Goal: Information Seeking & Learning: Learn about a topic

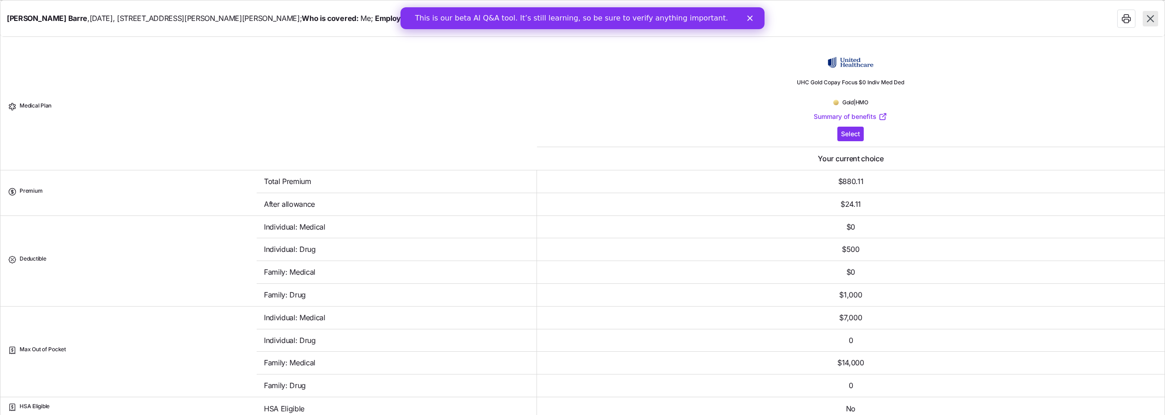
scroll to position [47, 0]
drag, startPoint x: 264, startPoint y: 205, endPoint x: 322, endPoint y: 204, distance: 57.8
click at [322, 204] on td "After allowance" at bounding box center [397, 204] width 280 height 23
drag, startPoint x: 322, startPoint y: 204, endPoint x: 264, endPoint y: 177, distance: 63.7
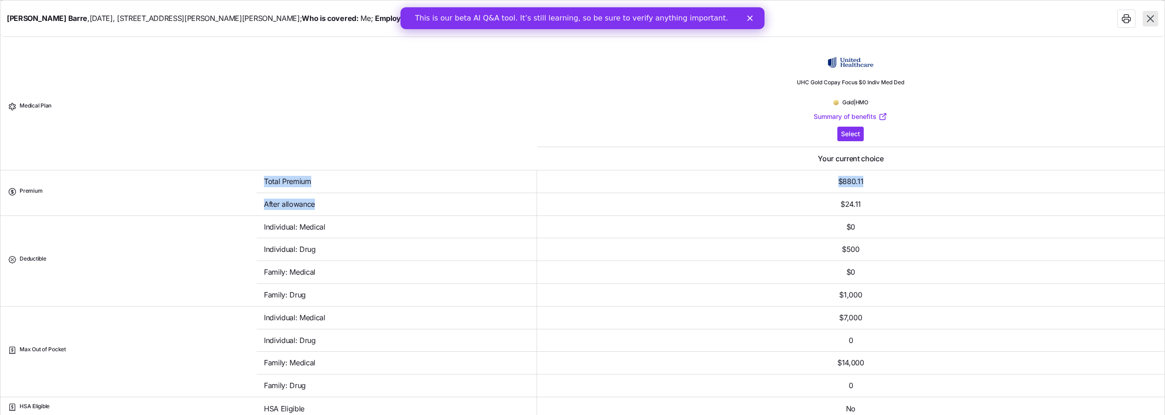
click at [264, 177] on td "Total Premium" at bounding box center [397, 181] width 280 height 23
drag, startPoint x: 264, startPoint y: 177, endPoint x: 869, endPoint y: 202, distance: 605.7
click at [869, 202] on td "$24.11" at bounding box center [850, 204] width 627 height 23
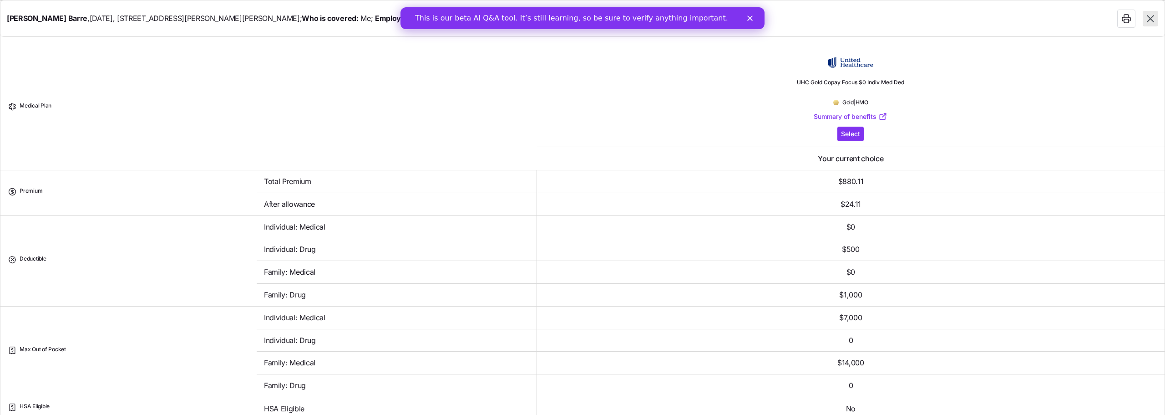
click at [858, 208] on td "$24.11" at bounding box center [850, 204] width 627 height 23
drag, startPoint x: 793, startPoint y: 81, endPoint x: 918, endPoint y: 84, distance: 124.7
click at [918, 84] on div "UHC Gold Copay Focus $0 Indiv Med Ded Gold | HMO Summary of benefits Select You…" at bounding box center [850, 107] width 627 height 113
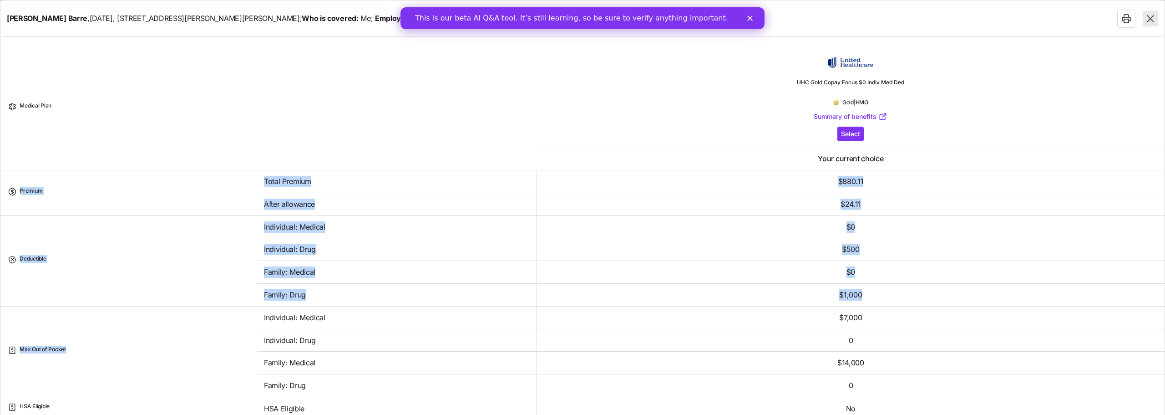
drag, startPoint x: 20, startPoint y: 189, endPoint x: 78, endPoint y: 356, distance: 176.4
click at [78, 357] on div "Max Out of Pocket" at bounding box center [129, 351] width 242 height 12
click at [78, 354] on div "Max Out of Pocket" at bounding box center [129, 351] width 242 height 12
drag, startPoint x: 73, startPoint y: 354, endPoint x: 20, endPoint y: 192, distance: 169.8
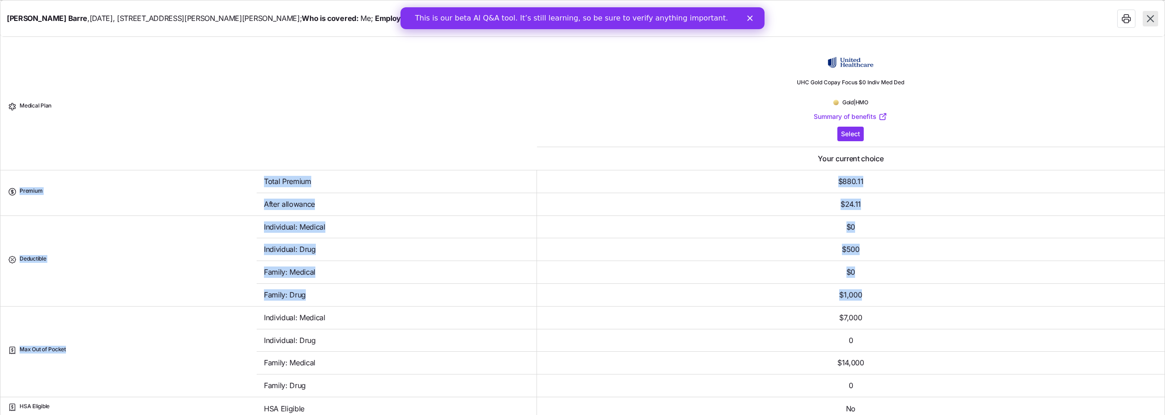
click at [20, 192] on span "Premium" at bounding box center [31, 193] width 23 height 12
drag, startPoint x: 20, startPoint y: 192, endPoint x: 320, endPoint y: 382, distance: 354.9
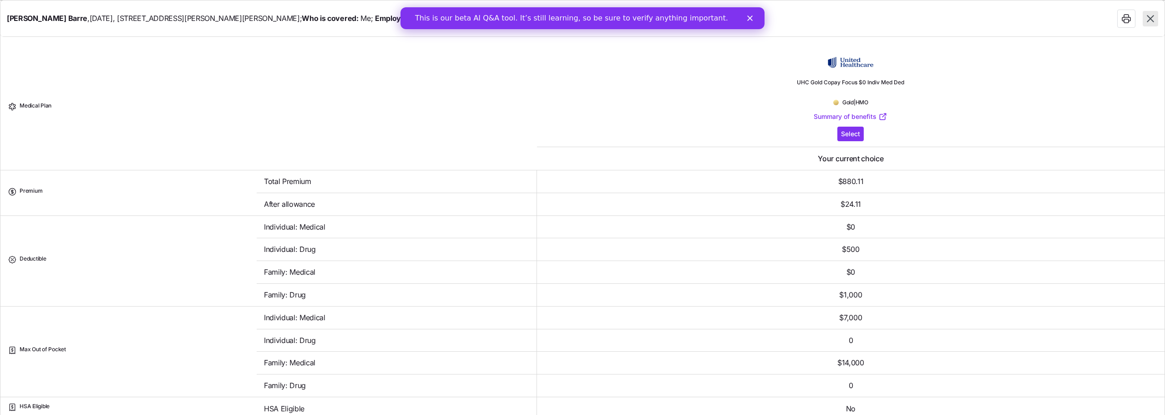
click at [320, 382] on td "Family: Drug" at bounding box center [397, 385] width 280 height 23
drag, startPoint x: 264, startPoint y: 180, endPoint x: 318, endPoint y: 180, distance: 53.7
click at [318, 180] on td "Total Premium" at bounding box center [397, 181] width 280 height 23
click at [319, 180] on td "Total Premium" at bounding box center [397, 181] width 280 height 23
drag, startPoint x: 319, startPoint y: 180, endPoint x: 263, endPoint y: 182, distance: 56.4
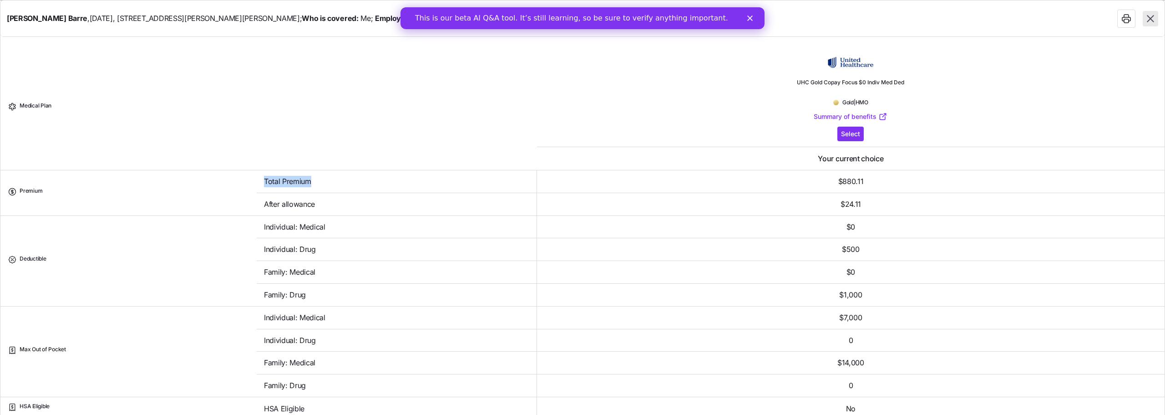
click at [263, 182] on td "Total Premium" at bounding box center [397, 181] width 280 height 23
drag, startPoint x: 263, startPoint y: 182, endPoint x: 339, endPoint y: 182, distance: 76.4
click at [339, 182] on td "Total Premium" at bounding box center [397, 181] width 280 height 23
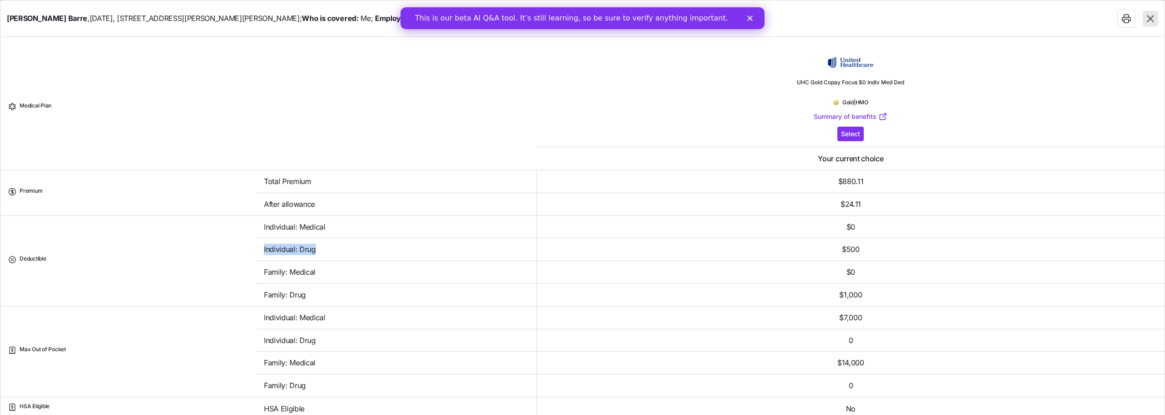
drag, startPoint x: 264, startPoint y: 249, endPoint x: 374, endPoint y: 247, distance: 110.6
click at [374, 247] on td "Individual: Drug" at bounding box center [397, 249] width 280 height 23
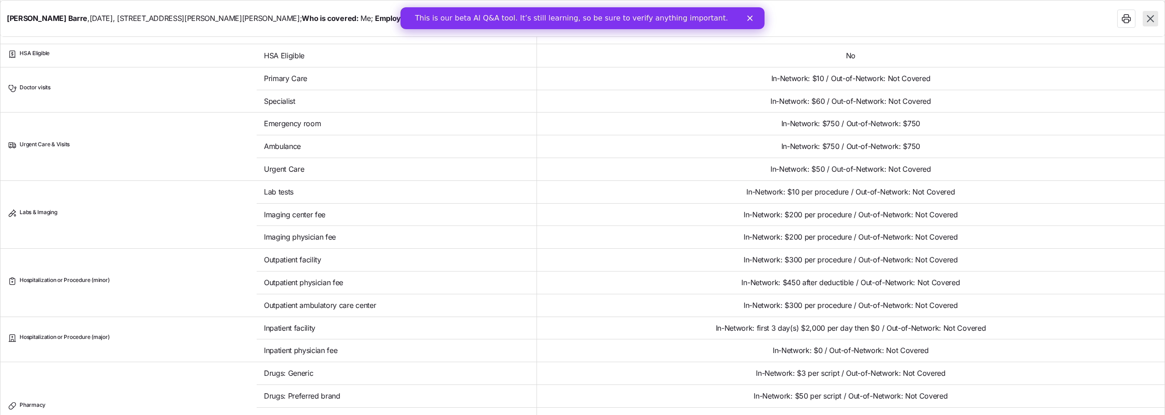
scroll to position [364, 0]
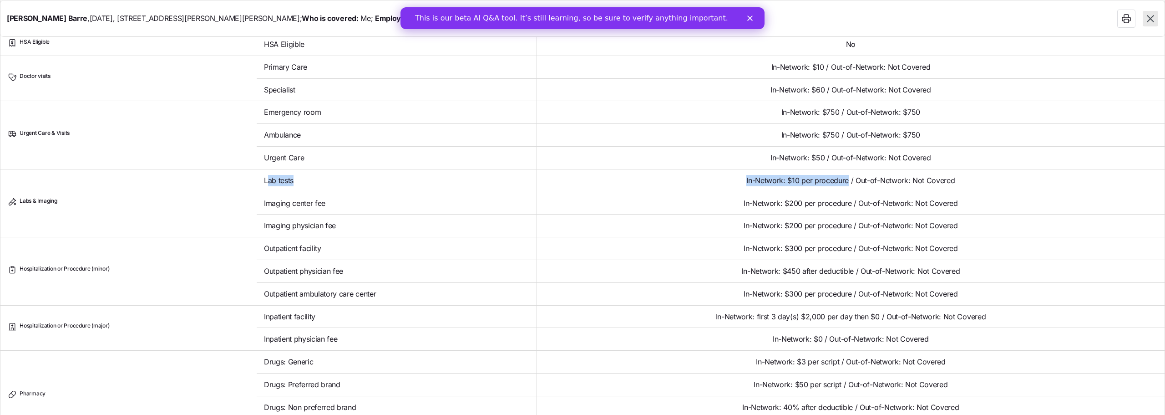
drag, startPoint x: 267, startPoint y: 179, endPoint x: 845, endPoint y: 178, distance: 577.9
click at [845, 178] on tr "Labs & Imaging Lab tests In-Network: $10 per procedure / Out-of-Network: Not Co…" at bounding box center [582, 180] width 1164 height 23
click at [845, 178] on span "In-Network: $10 per procedure / Out-of-Network: Not Covered" at bounding box center [850, 180] width 208 height 11
drag, startPoint x: 845, startPoint y: 178, endPoint x: 704, endPoint y: 178, distance: 140.2
click at [704, 178] on td "In-Network: $10 per procedure / Out-of-Network: Not Covered" at bounding box center [850, 180] width 627 height 23
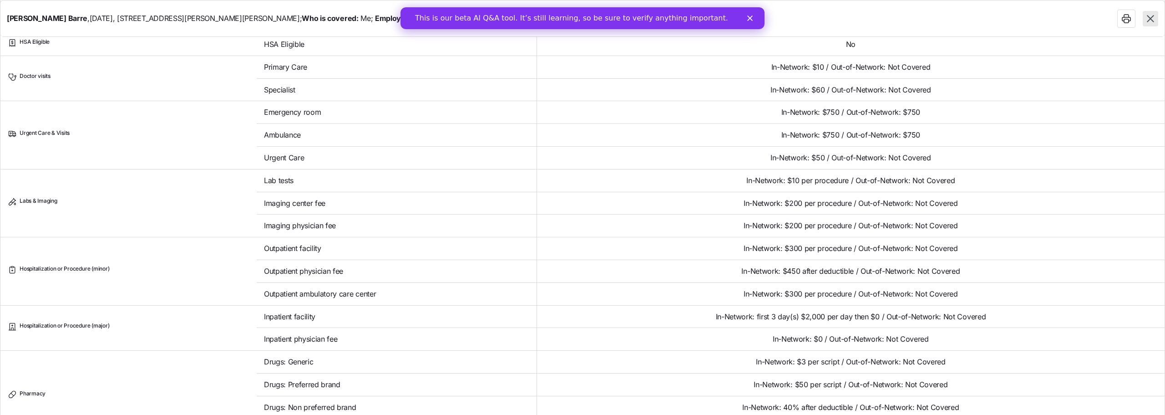
click at [704, 178] on td "In-Network: $10 per procedure / Out-of-Network: Not Covered" at bounding box center [850, 180] width 627 height 23
drag, startPoint x: 261, startPoint y: 202, endPoint x: 848, endPoint y: 202, distance: 587.0
click at [848, 202] on tr "Imaging center fee In-Network: $200 per procedure / Out-of-Network: Not Covered" at bounding box center [582, 203] width 1164 height 23
click at [848, 202] on span "In-Network: $200 per procedure / Out-of-Network: Not Covered" at bounding box center [851, 202] width 214 height 11
drag, startPoint x: 264, startPoint y: 113, endPoint x: 842, endPoint y: 114, distance: 577.9
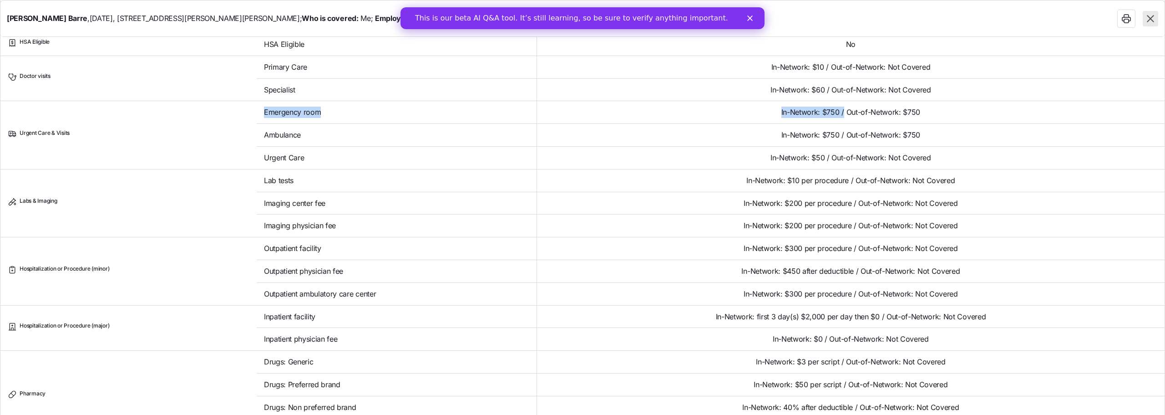
click at [842, 114] on tr "Urgent Care & Visits Emergency room In-Network: $750 / Out-of-Network: $750" at bounding box center [582, 112] width 1164 height 23
click at [831, 119] on td "In-Network: $750 / Out-of-Network: $750" at bounding box center [850, 112] width 627 height 23
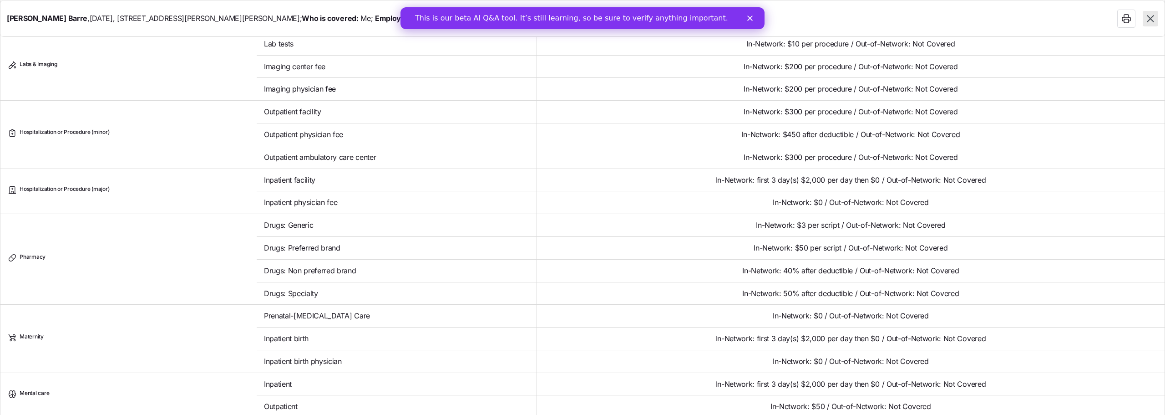
scroll to position [504, 0]
